Goal: Transaction & Acquisition: Purchase product/service

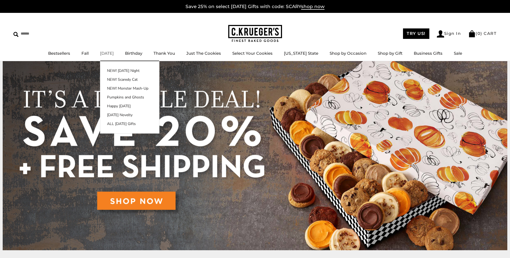
click at [114, 53] on link "[DATE]" at bounding box center [107, 53] width 14 height 5
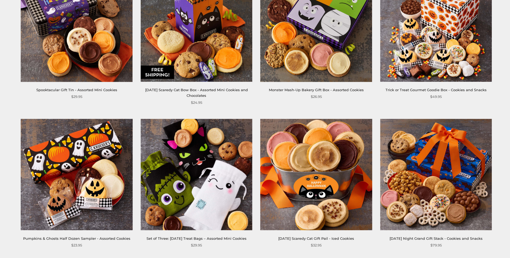
scroll to position [860, 0]
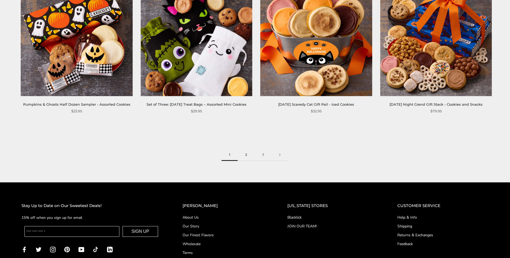
click at [247, 153] on link "2" at bounding box center [245, 155] width 17 height 12
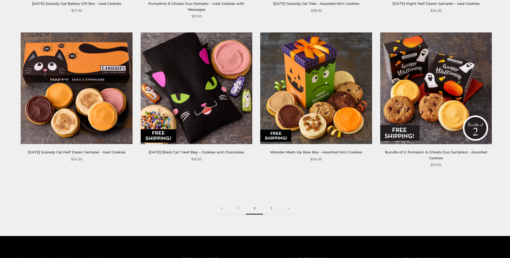
scroll to position [886, 0]
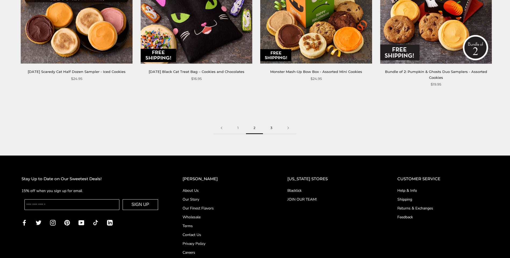
click at [271, 126] on link "3" at bounding box center [271, 128] width 17 height 12
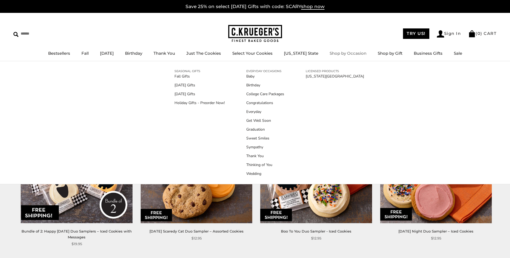
click at [342, 56] on link "Shop by Occasion" at bounding box center [347, 53] width 37 height 5
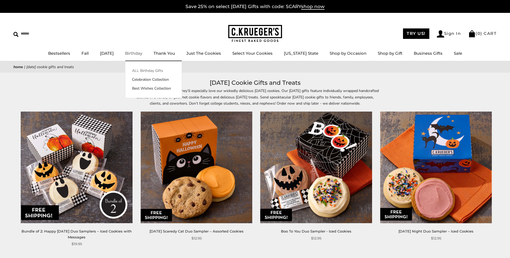
click at [160, 72] on link "ALL Birthday Gifts" at bounding box center [153, 71] width 56 height 6
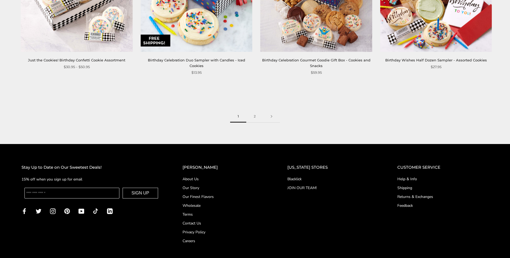
scroll to position [933, 0]
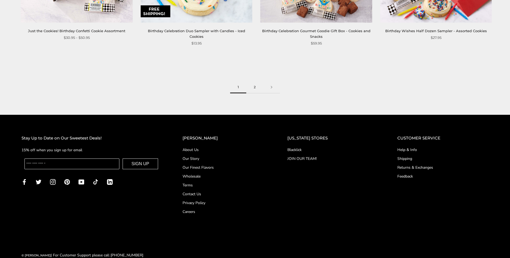
click at [256, 81] on link "2" at bounding box center [254, 87] width 17 height 12
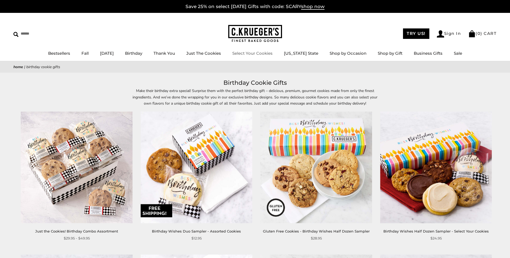
click at [259, 53] on link "Select Your Cookies" at bounding box center [252, 53] width 40 height 5
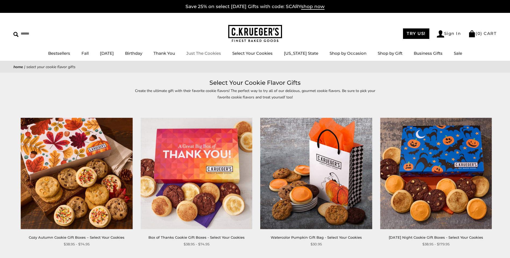
click at [221, 52] on link "Just The Cookies" at bounding box center [203, 53] width 35 height 5
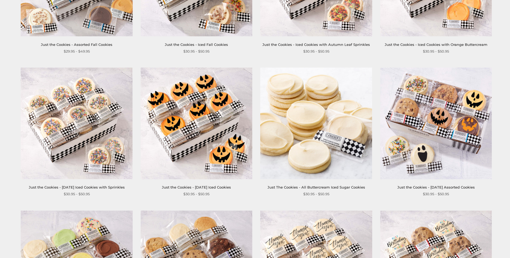
scroll to position [242, 0]
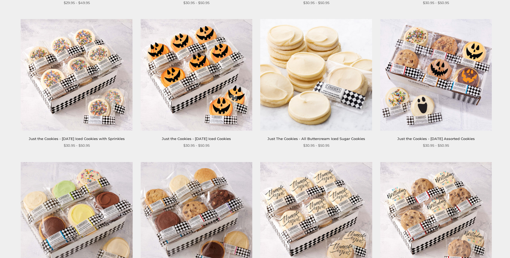
click at [187, 140] on link "Just the Cookies - [DATE] Iced Cookies" at bounding box center [196, 139] width 69 height 4
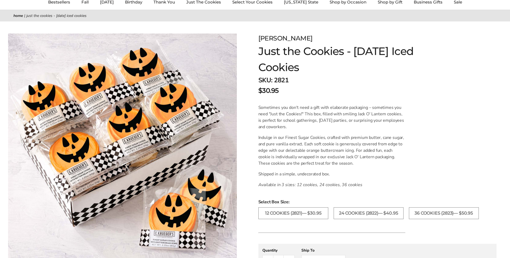
scroll to position [54, 0]
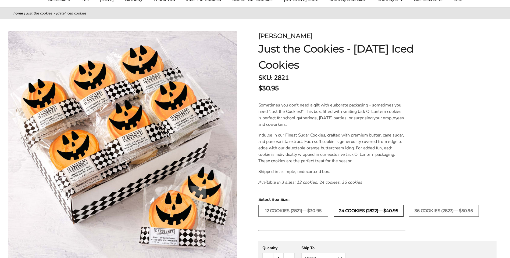
click at [375, 213] on label "24 COOKIES (2822)— $40.95" at bounding box center [368, 211] width 70 height 12
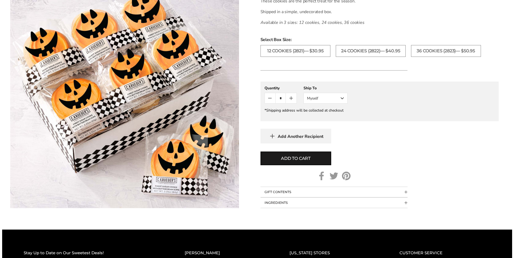
scroll to position [215, 0]
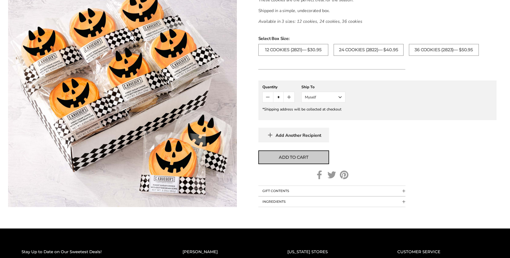
click at [309, 161] on button "Add to cart" at bounding box center [293, 158] width 71 height 14
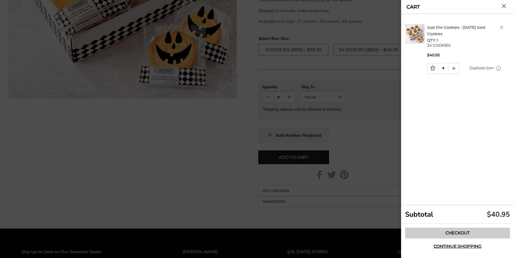
click at [452, 237] on link "Checkout" at bounding box center [457, 233] width 105 height 11
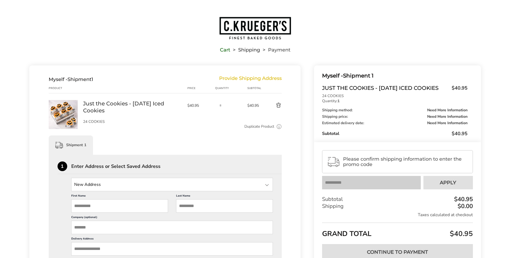
click at [89, 205] on input "First Name" at bounding box center [119, 206] width 97 height 13
type input "*****"
type input "**********"
type input "*********"
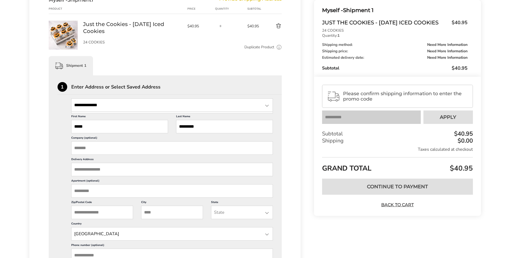
scroll to position [81, 0]
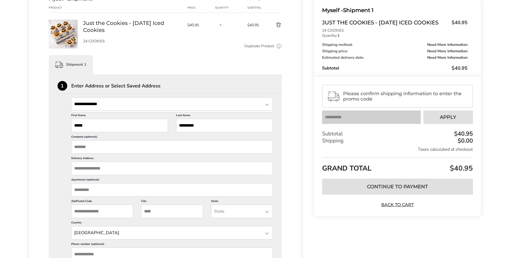
click at [125, 166] on input "Delivery Address" at bounding box center [172, 168] width 202 height 13
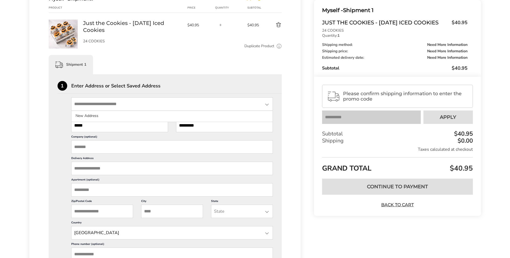
click at [114, 99] on input "State" at bounding box center [172, 104] width 202 height 13
type input "**********"
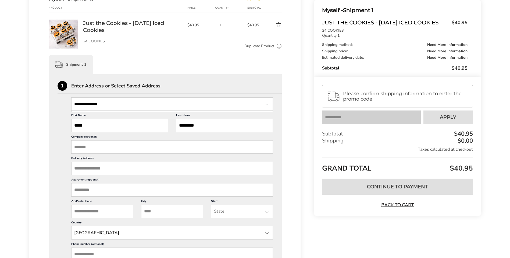
click at [266, 105] on div at bounding box center [267, 105] width 6 height 6
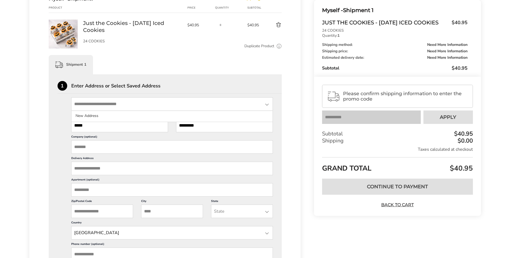
click at [266, 105] on div at bounding box center [267, 105] width 6 height 6
click at [119, 107] on input "State" at bounding box center [172, 104] width 202 height 13
type input "**********"
